Goal: Transaction & Acquisition: Book appointment/travel/reservation

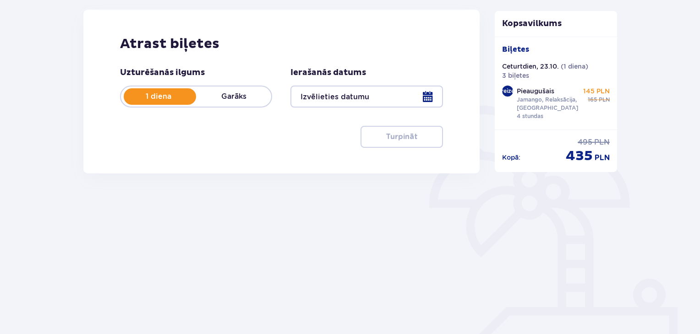
scroll to position [125, 0]
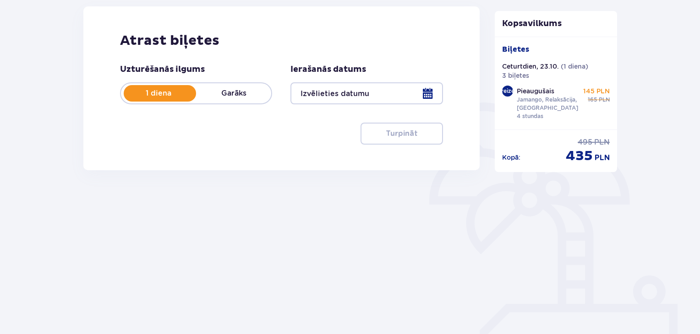
type input "[DATE]"
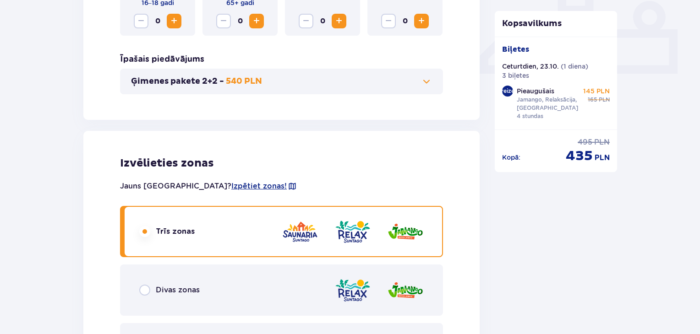
scroll to position [537, 0]
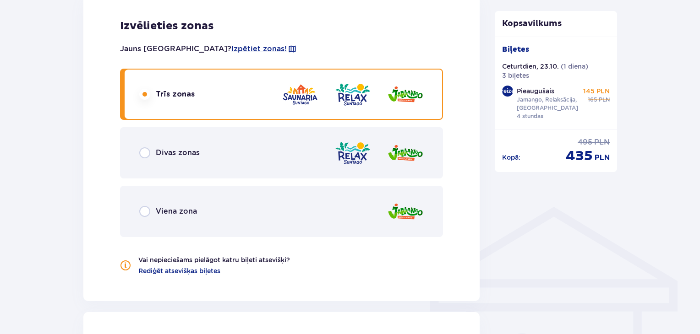
click at [139, 153] on input "radio" at bounding box center [144, 153] width 11 height 11
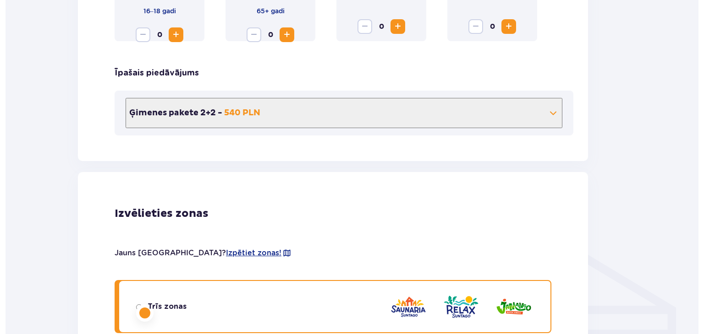
scroll to position [0, 0]
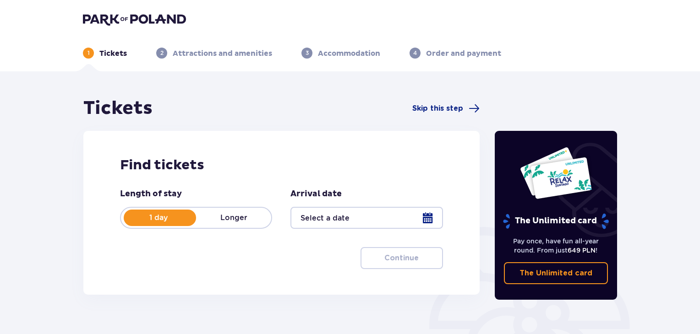
click at [426, 222] on div at bounding box center [366, 218] width 152 height 22
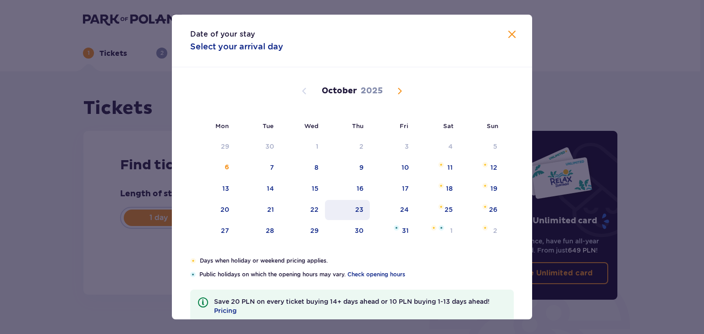
click at [357, 212] on div "23" at bounding box center [359, 209] width 8 height 9
type input "[DATE]"
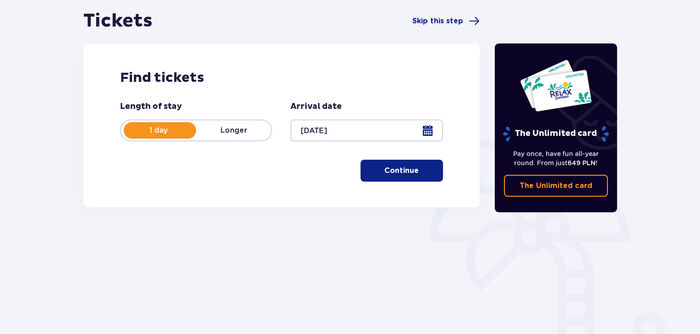
scroll to position [92, 0]
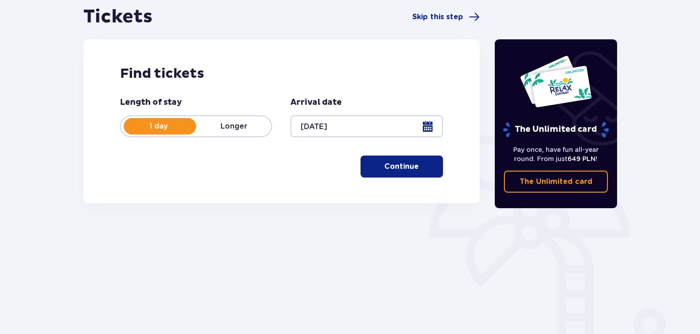
click at [390, 167] on p "Continue" at bounding box center [401, 167] width 34 height 10
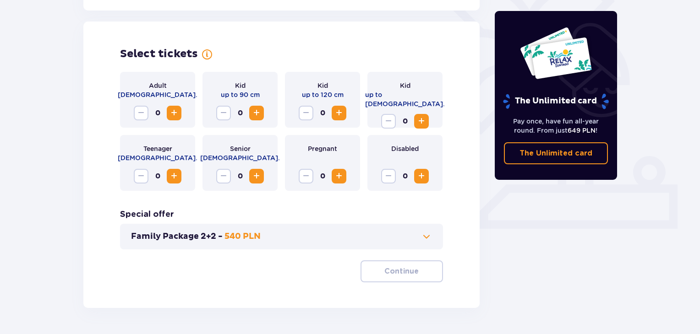
scroll to position [255, 0]
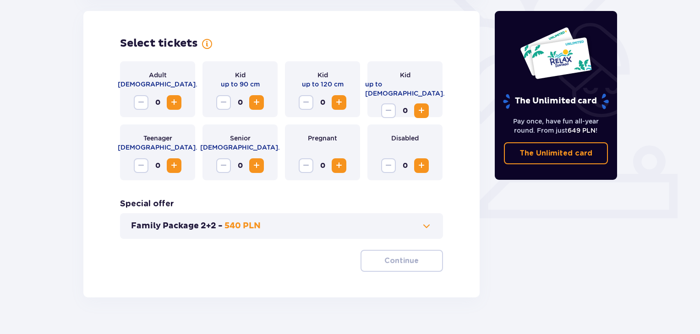
click at [175, 103] on span "Increase" at bounding box center [174, 102] width 11 height 11
click at [384, 265] on p "Continue" at bounding box center [401, 261] width 34 height 10
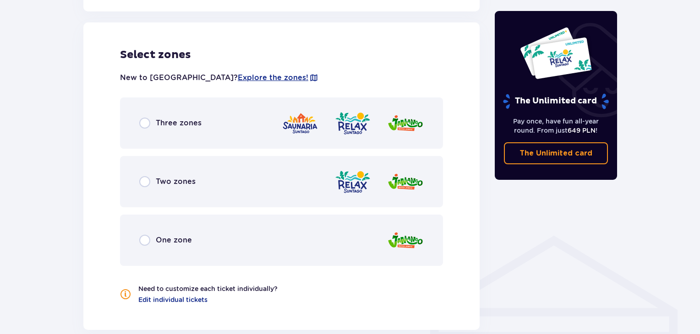
scroll to position [509, 0]
click at [146, 182] on input "radio" at bounding box center [144, 181] width 11 height 11
radio input "true"
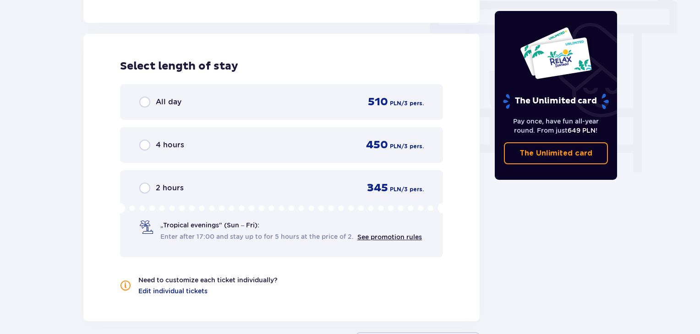
scroll to position [827, 0]
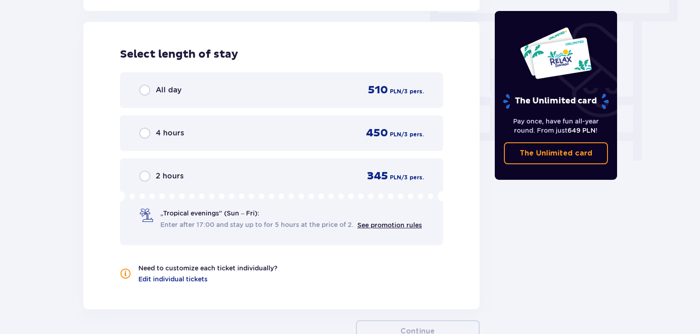
click at [145, 136] on input "radio" at bounding box center [144, 133] width 11 height 11
radio input "true"
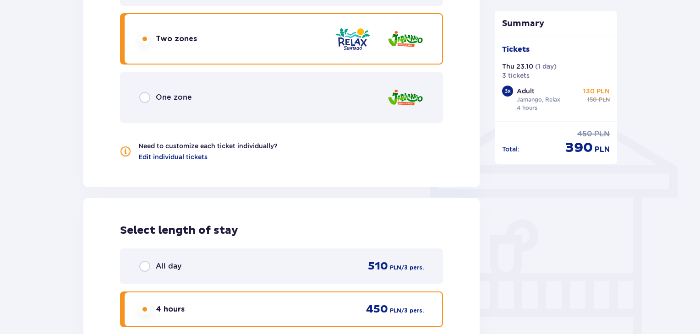
scroll to position [620, 0]
